Goal: Check status: Check status

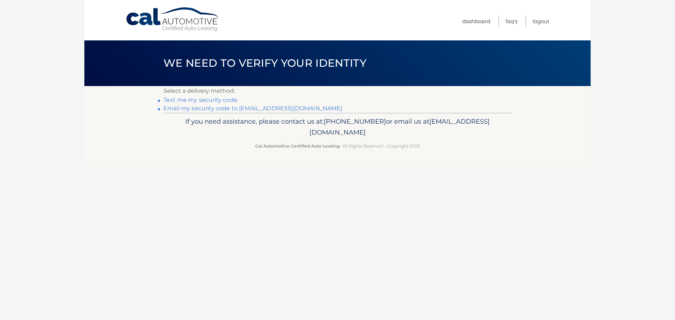
click at [220, 109] on link "Email my security code to [EMAIL_ADDRESS][DOMAIN_NAME]" at bounding box center [252, 108] width 179 height 7
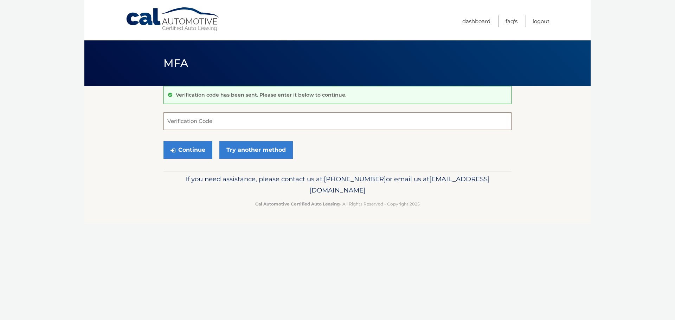
click at [173, 122] on input "Verification Code" at bounding box center [337, 121] width 348 height 18
type input "941101"
click at [163, 141] on button "Continue" at bounding box center [187, 150] width 49 height 18
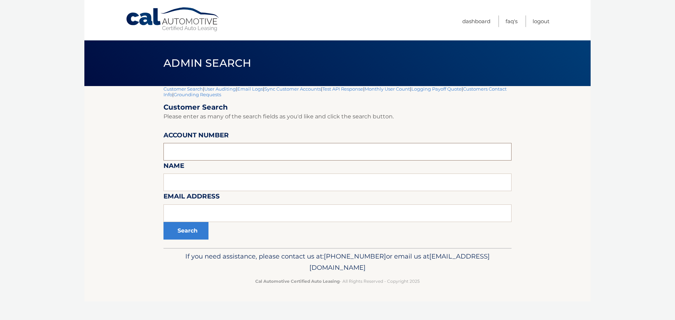
click at [167, 151] on input "text" at bounding box center [337, 152] width 348 height 18
type input "44455594489"
drag, startPoint x: 213, startPoint y: 156, endPoint x: 149, endPoint y: 156, distance: 64.0
click at [149, 156] on section "Customer Search | User Auditing | Email Logs | Sync Customer Accounts | Test AP…" at bounding box center [337, 167] width 506 height 162
paste input "44455594489"
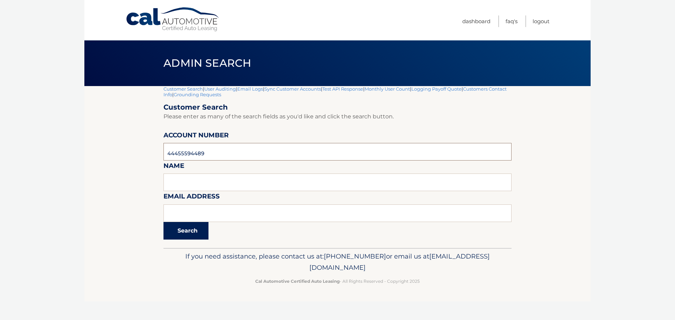
type input "44455594489"
click at [181, 231] on button "Search" at bounding box center [185, 231] width 45 height 18
